Goal: Navigation & Orientation: Find specific page/section

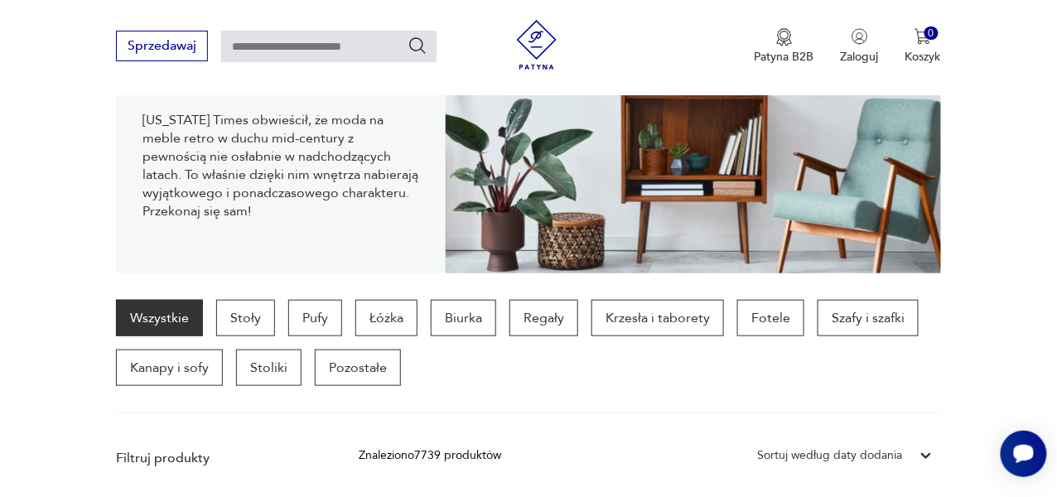
scroll to position [287, 0]
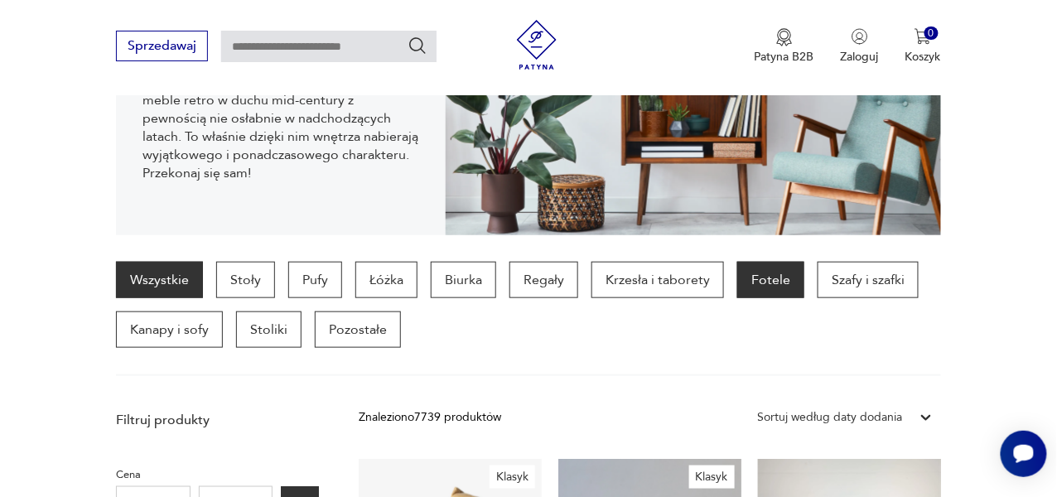
click at [759, 274] on p "Fotele" at bounding box center [770, 280] width 67 height 36
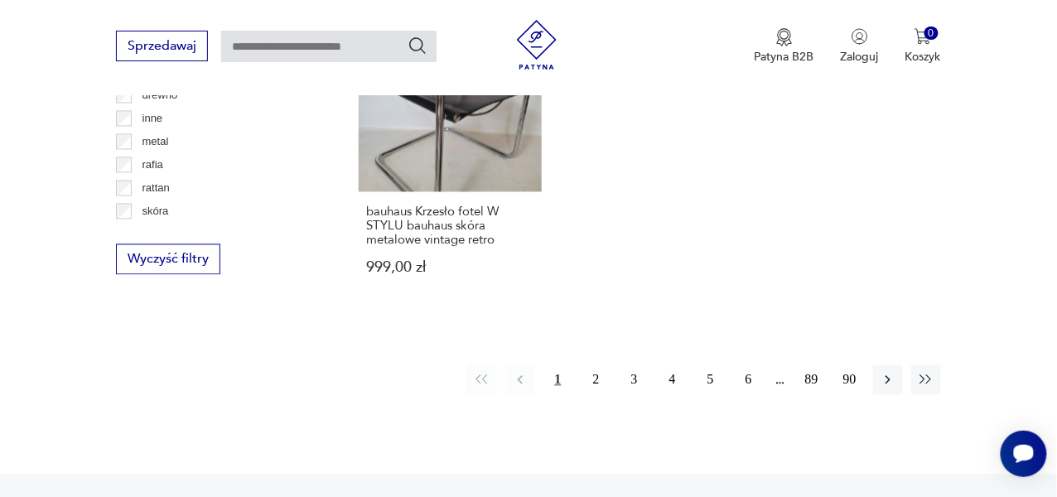
scroll to position [2459, 0]
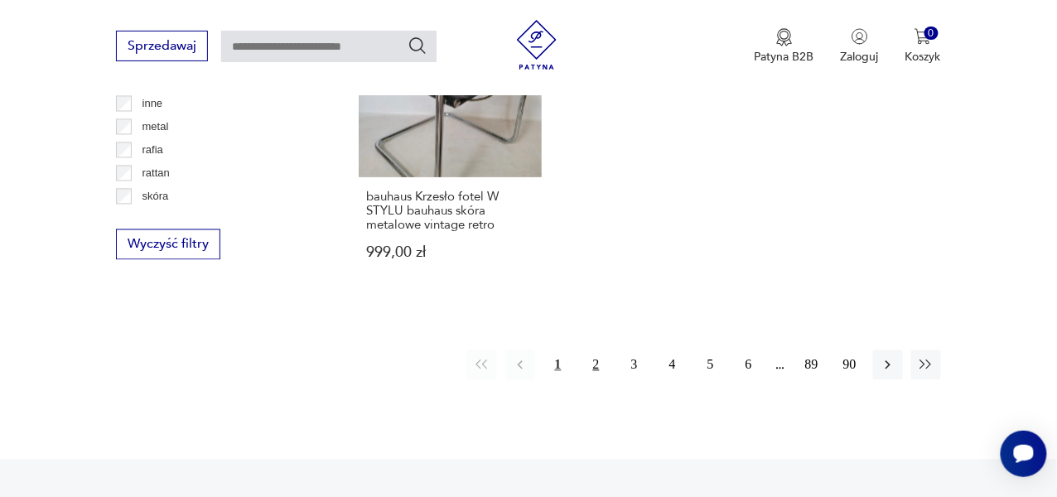
click at [597, 350] on button "2" at bounding box center [597, 365] width 30 height 30
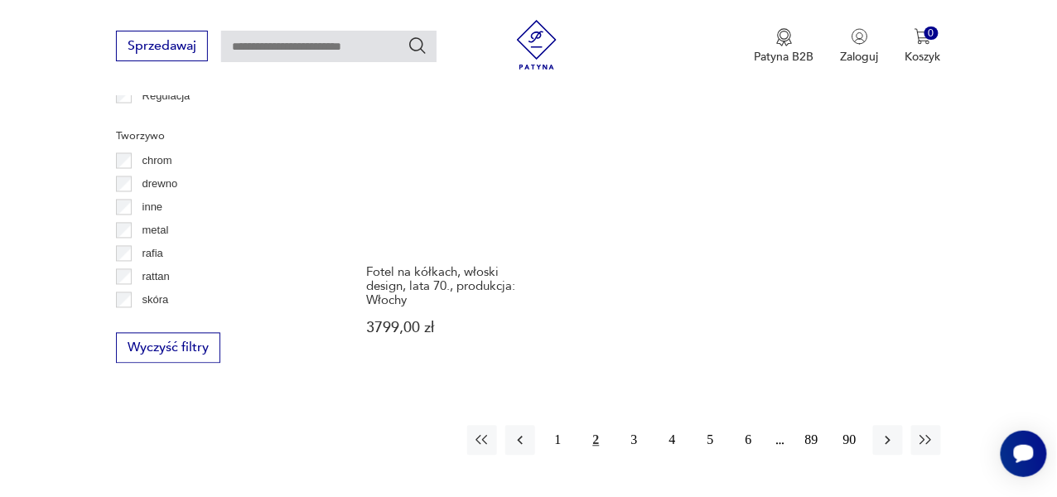
scroll to position [2360, 0]
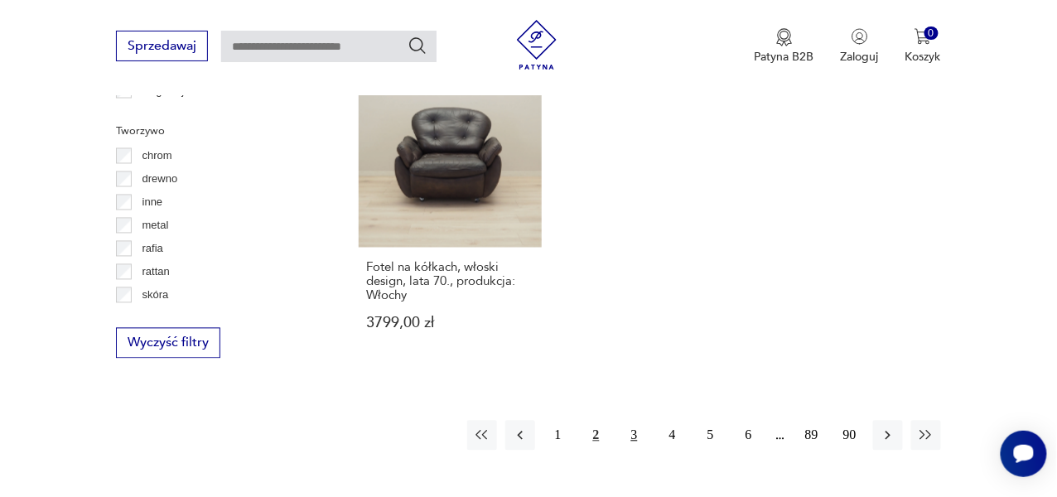
click at [632, 421] on button "3" at bounding box center [635, 436] width 30 height 30
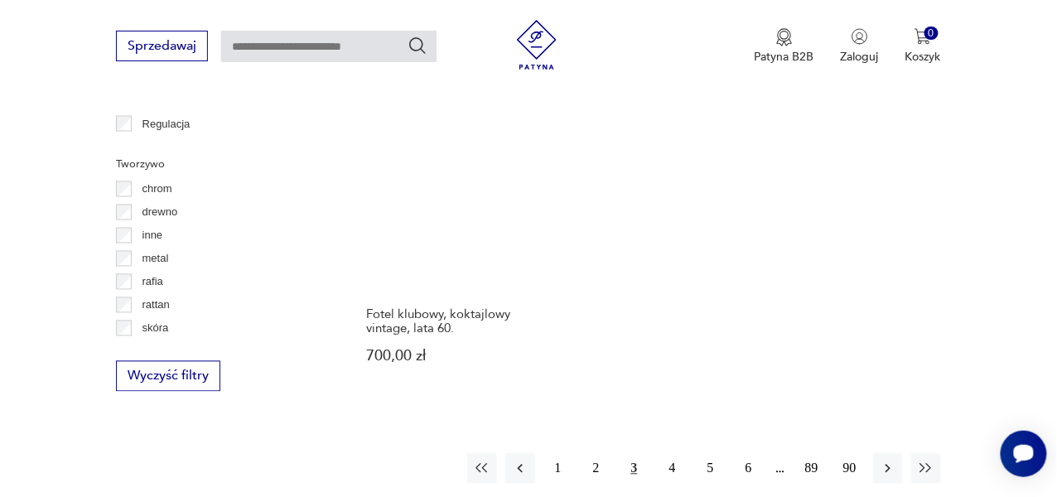
scroll to position [2360, 0]
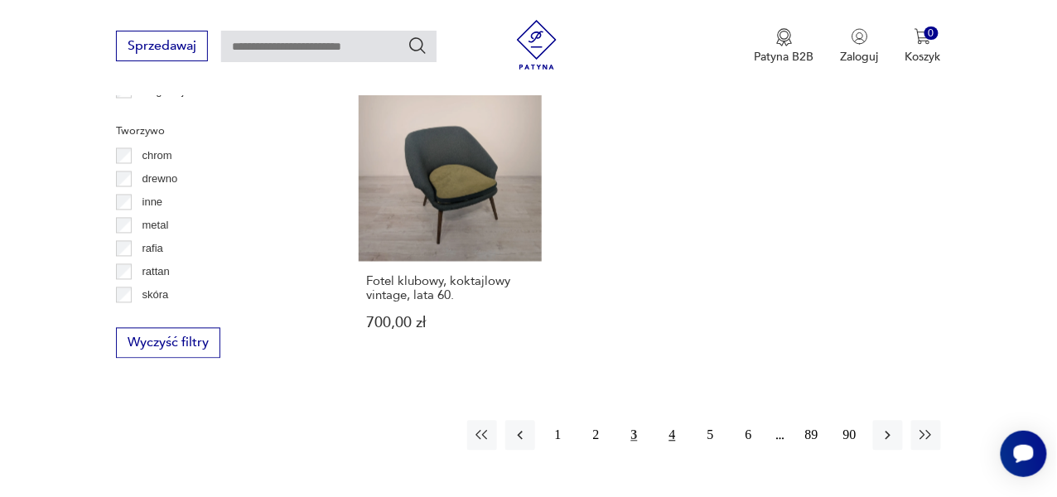
click at [673, 421] on button "4" at bounding box center [673, 436] width 30 height 30
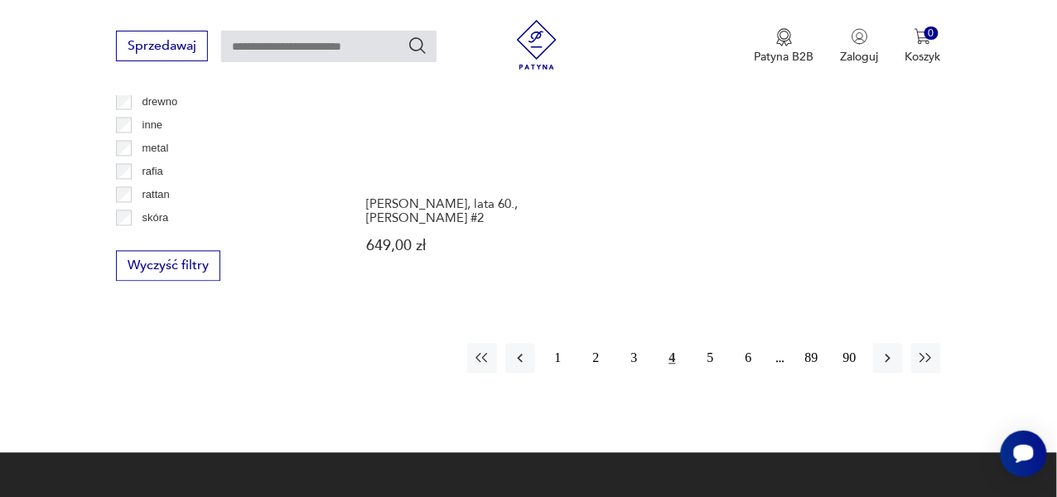
scroll to position [2493, 0]
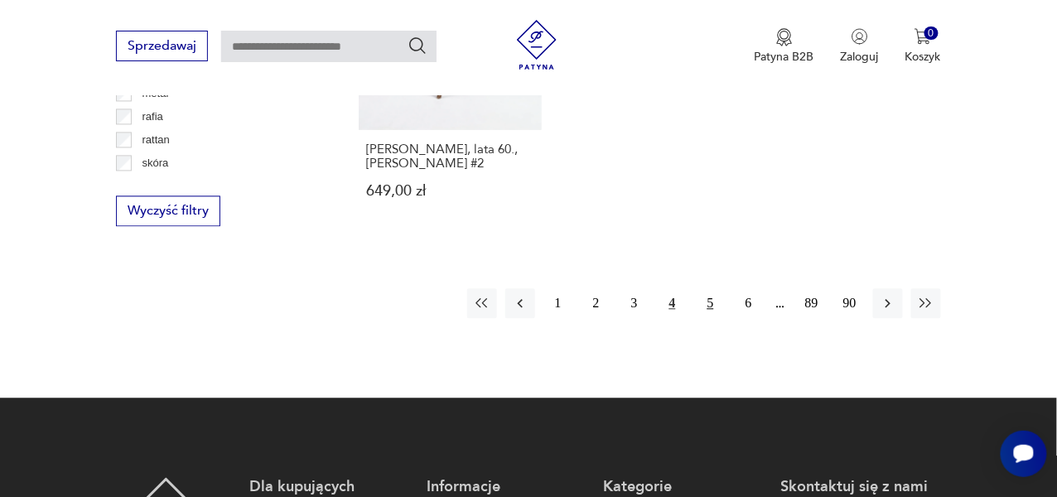
click at [712, 288] on button "5" at bounding box center [711, 303] width 30 height 30
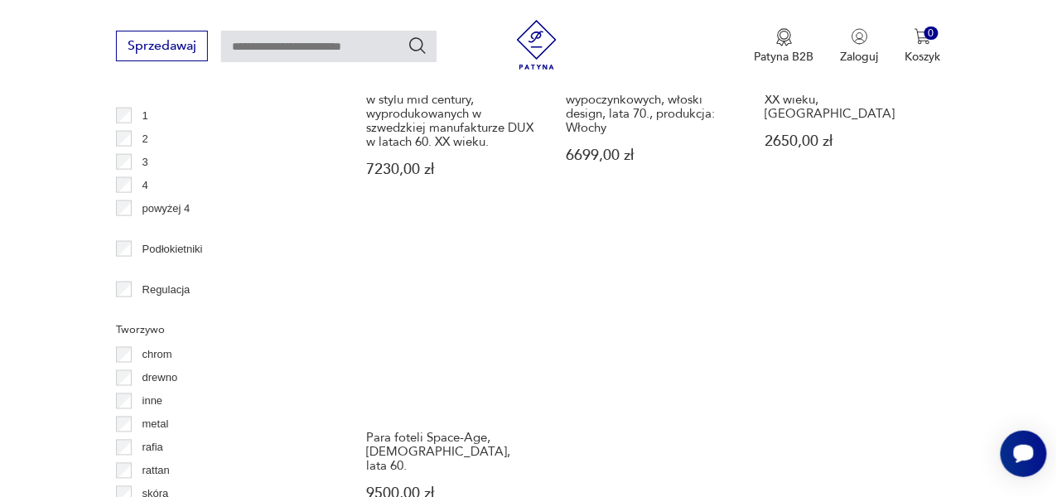
scroll to position [2304, 0]
